Goal: Task Accomplishment & Management: Use online tool/utility

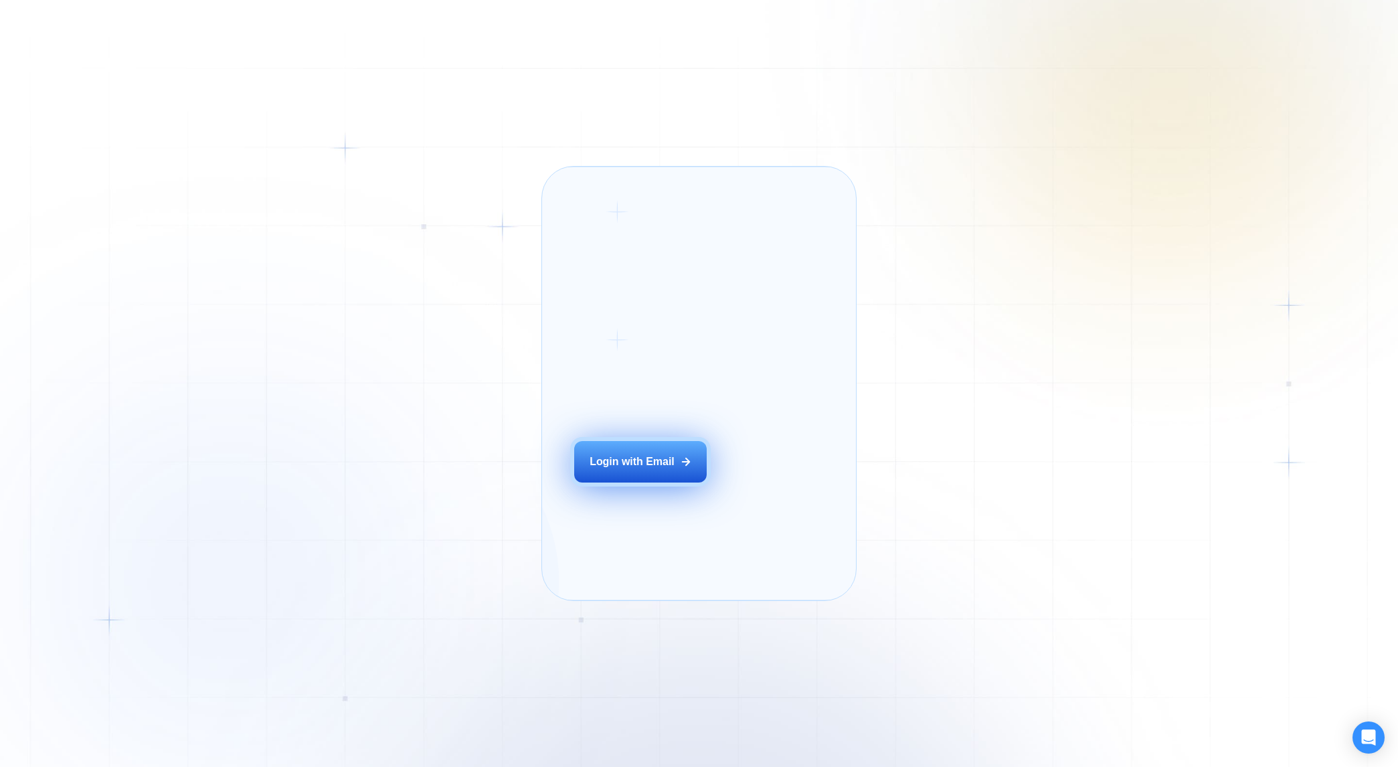
click at [653, 469] on div "Login with Email" at bounding box center [632, 462] width 85 height 15
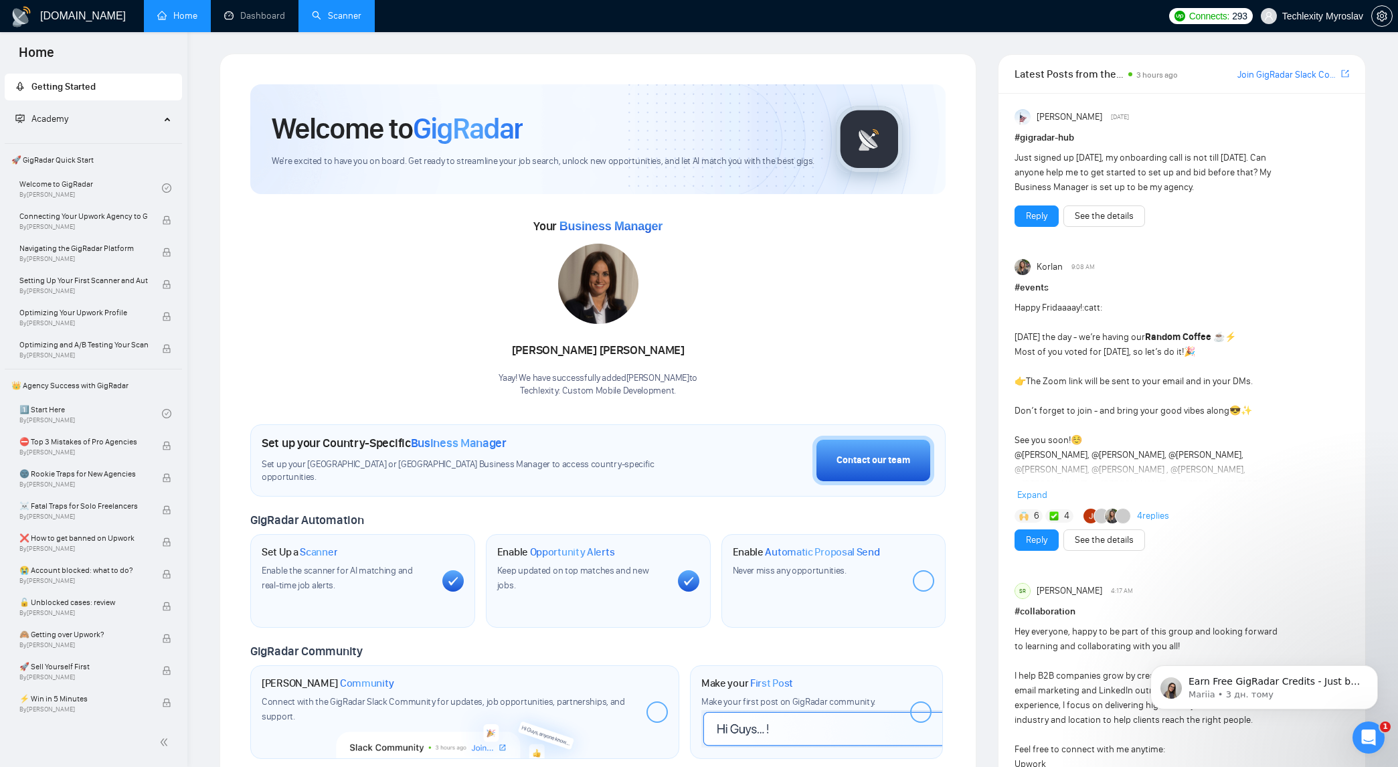
click at [313, 15] on link "Scanner" at bounding box center [337, 15] width 50 height 11
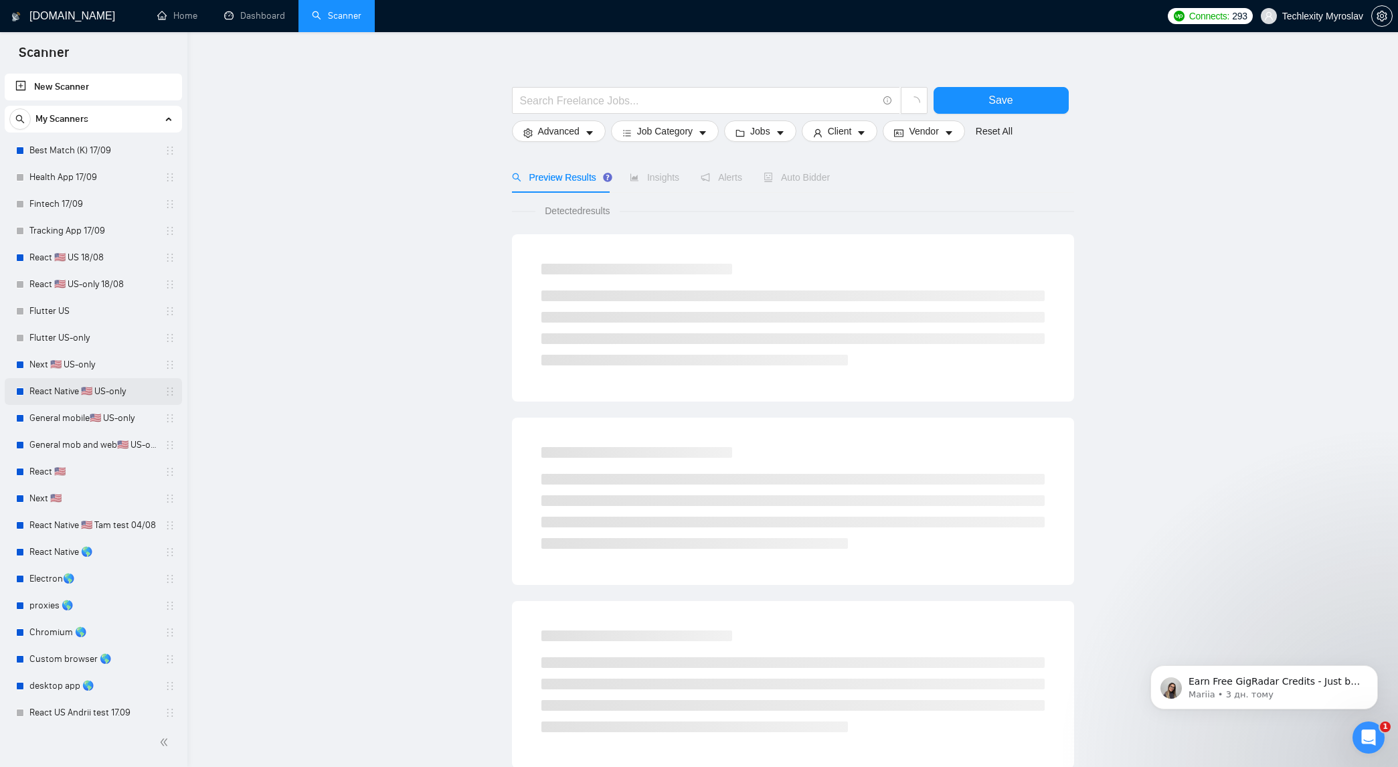
scroll to position [8, 0]
